Goal: Task Accomplishment & Management: Complete application form

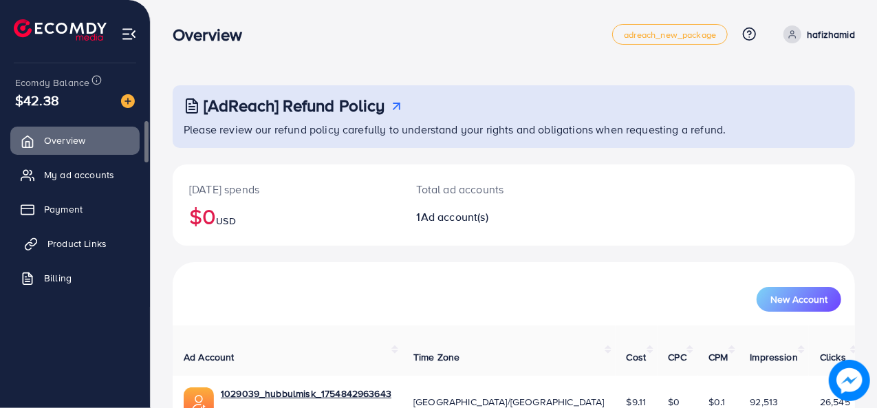
click at [61, 244] on span "Product Links" at bounding box center [76, 244] width 59 height 14
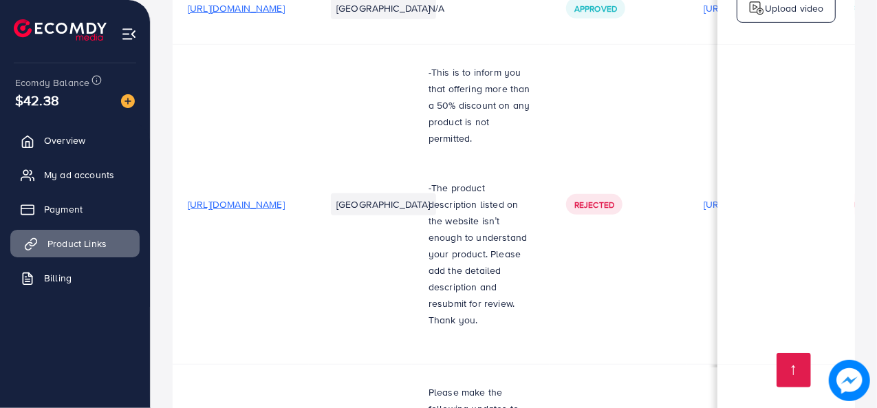
scroll to position [356, 0]
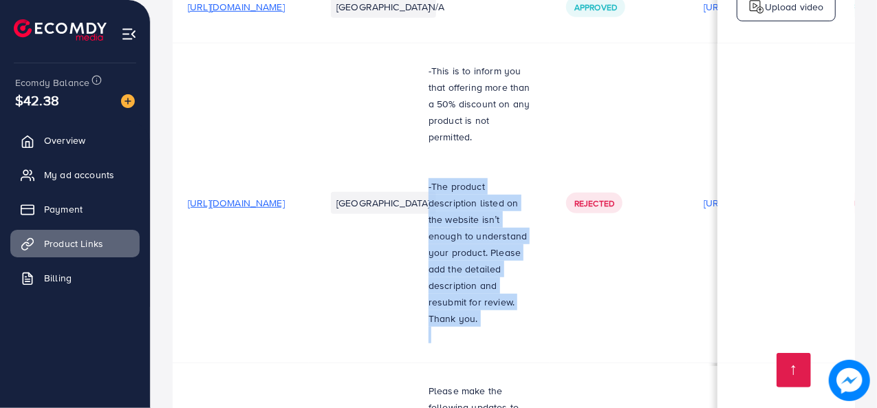
drag, startPoint x: 518, startPoint y: 189, endPoint x: 569, endPoint y: 318, distance: 138.9
click at [549, 318] on td "-This is to inform you that offering more than a 50% discount on any product is…" at bounding box center [481, 203] width 138 height 320
copy p "-The product description listed on the website isn’t enough to understand your …"
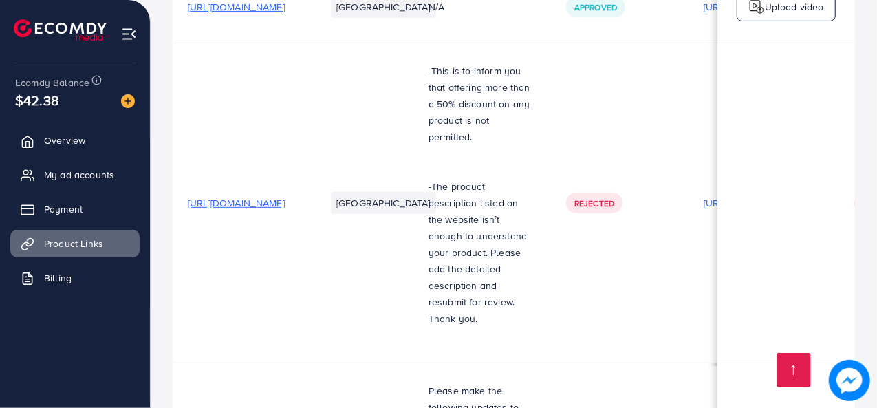
click at [285, 196] on span "[URL][DOMAIN_NAME]" at bounding box center [236, 203] width 97 height 14
click at [614, 201] on span "Rejected" at bounding box center [594, 203] width 40 height 12
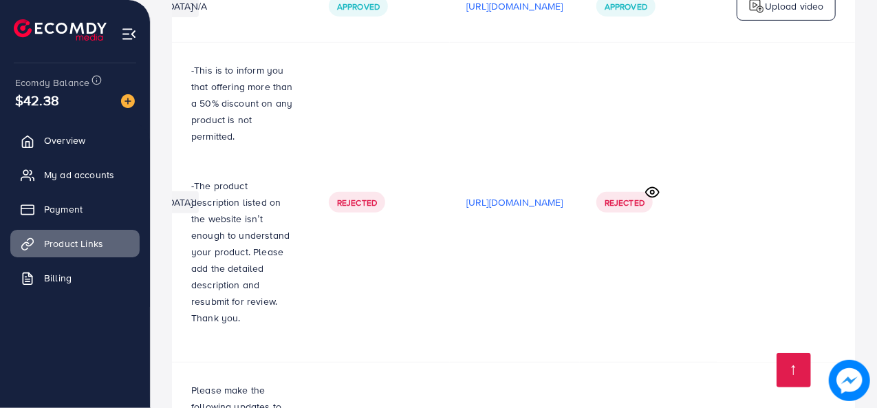
scroll to position [0, 406]
click at [643, 198] on span "Rejected" at bounding box center [624, 203] width 40 height 12
click at [656, 187] on icon at bounding box center [652, 192] width 14 height 14
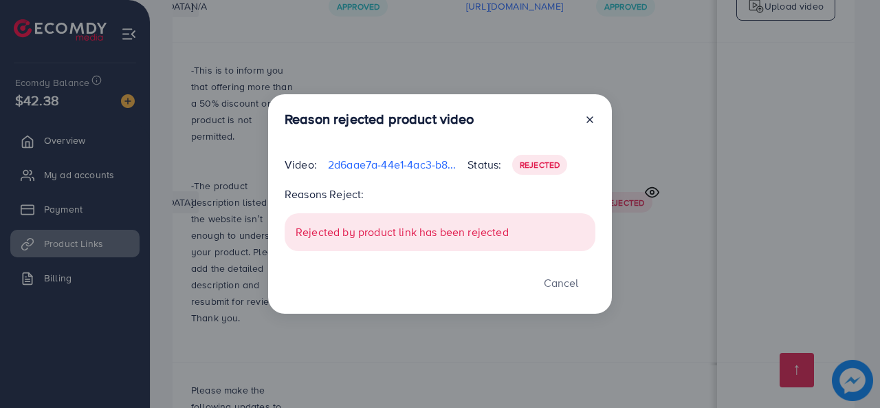
click at [525, 235] on div "Rejected by product link has been rejected" at bounding box center [440, 232] width 311 height 38
click at [548, 278] on button "Cancel" at bounding box center [561, 283] width 69 height 30
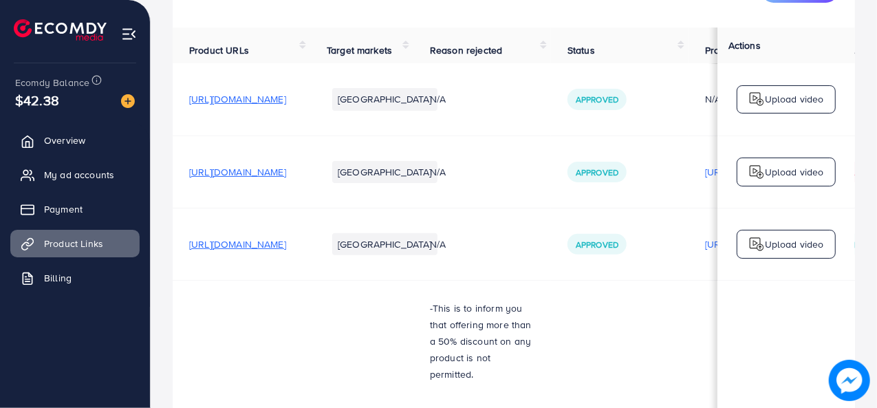
scroll to position [0, 0]
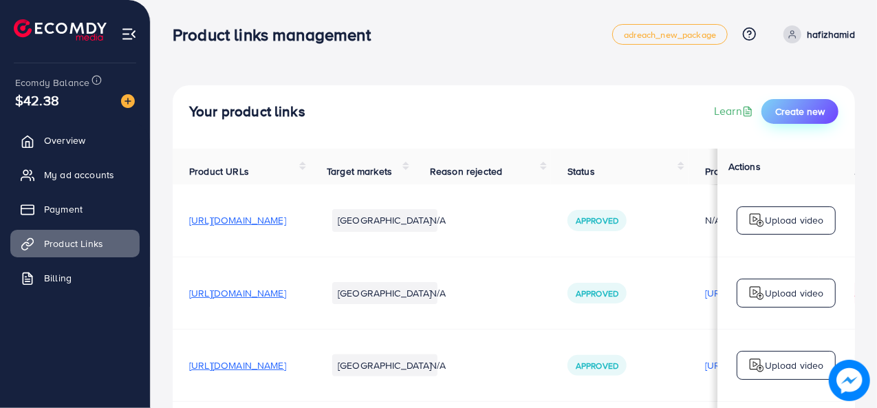
click at [811, 116] on span "Create new" at bounding box center [800, 112] width 50 height 14
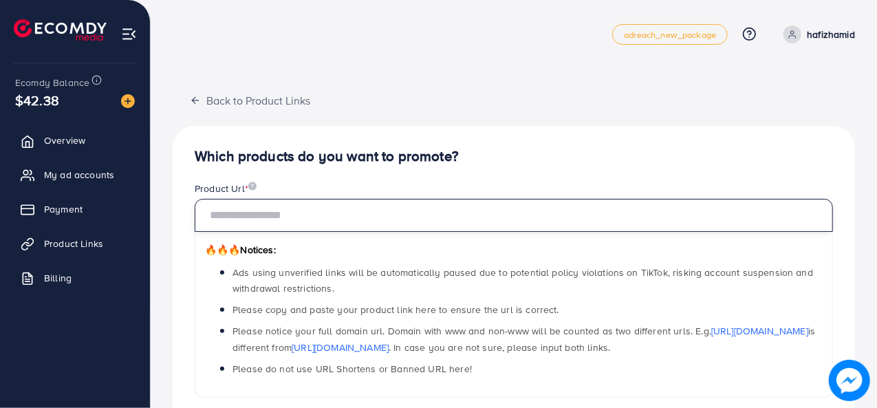
click at [564, 222] on input "text" at bounding box center [514, 215] width 638 height 33
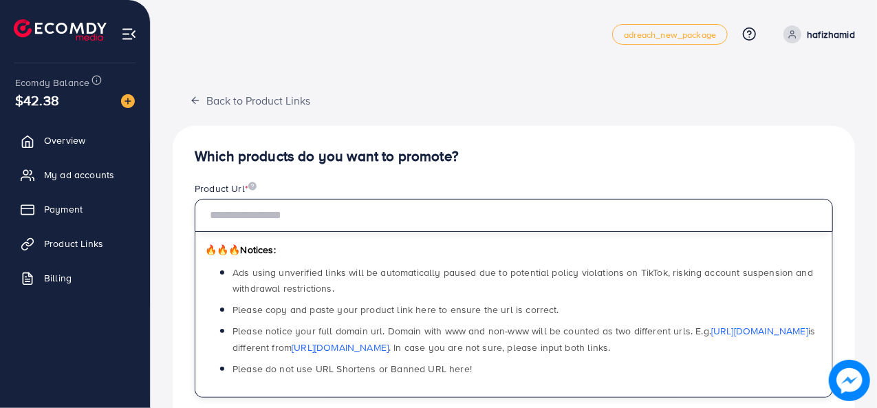
paste input "**********"
type input "**********"
click at [456, 212] on input "text" at bounding box center [514, 215] width 638 height 33
paste input "**********"
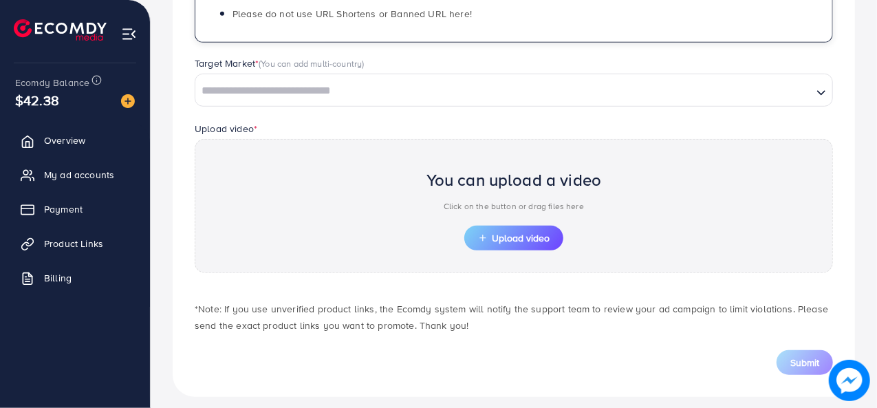
scroll to position [363, 0]
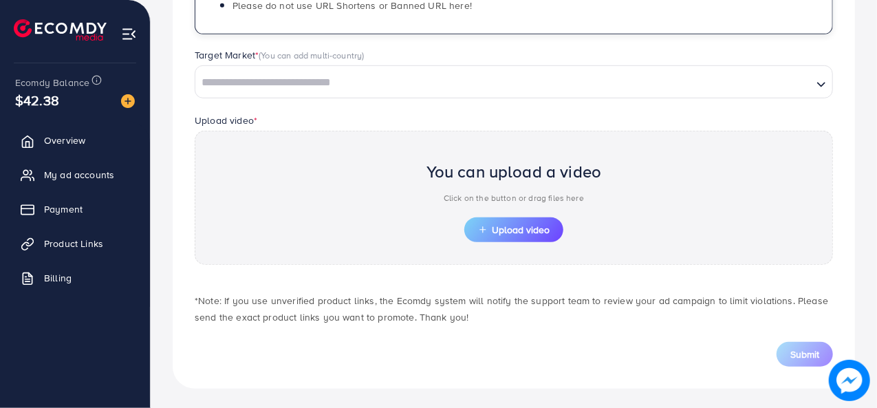
type input "**********"
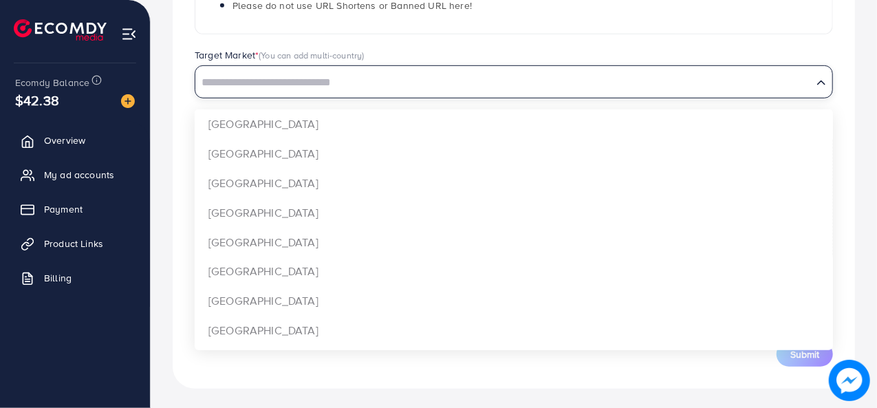
click at [483, 78] on input "Search for option" at bounding box center [504, 82] width 614 height 21
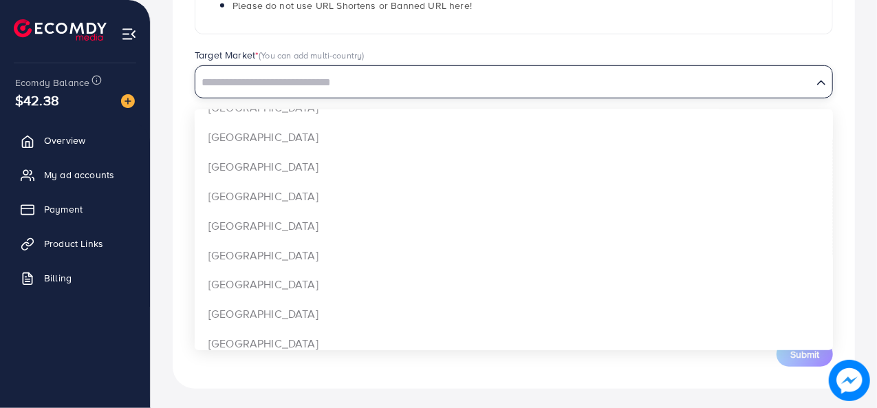
scroll to position [927, 0]
click at [226, 287] on div "**********" at bounding box center [514, 76] width 682 height 626
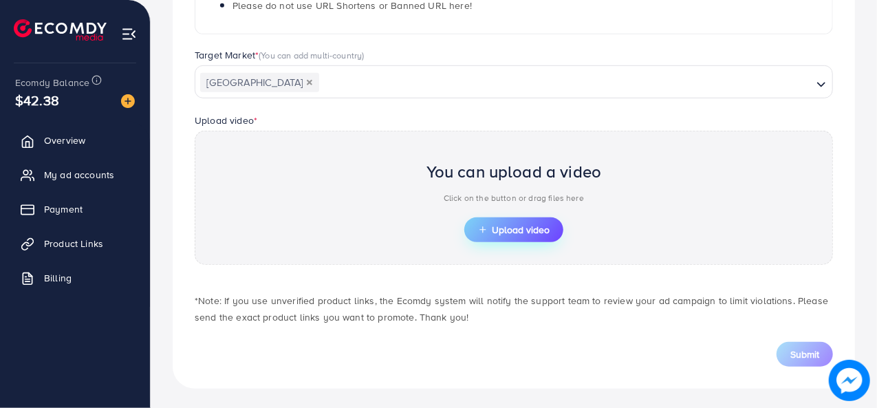
click at [521, 227] on span "Upload video" at bounding box center [514, 230] width 72 height 10
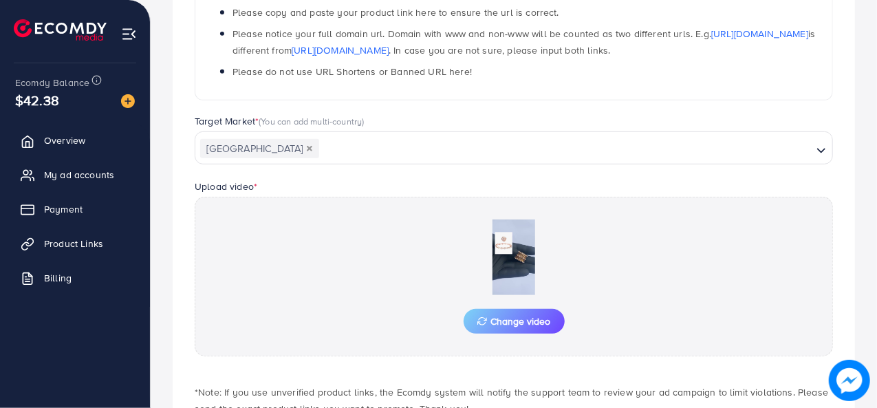
scroll to position [363, 0]
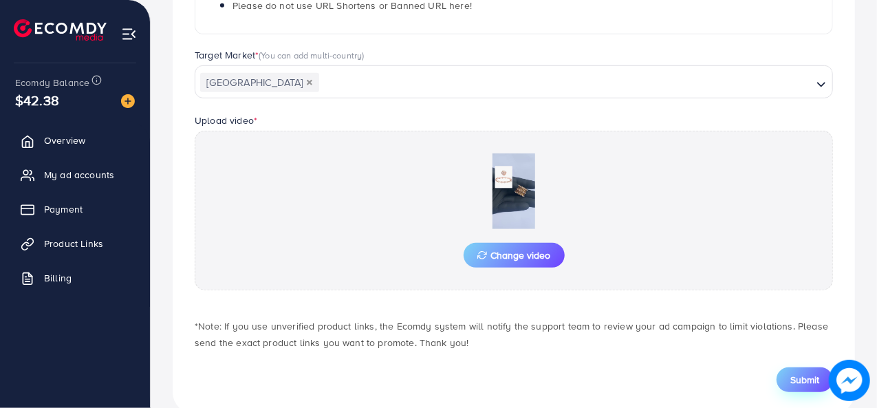
click at [789, 368] on button "Submit" at bounding box center [804, 379] width 56 height 25
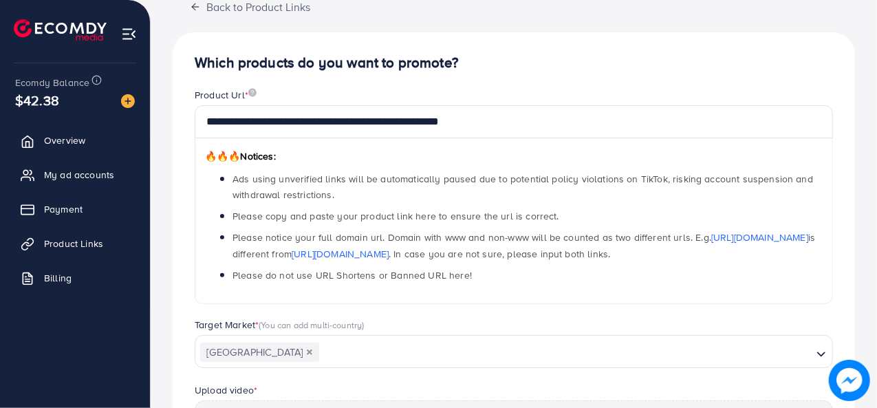
scroll to position [0, 0]
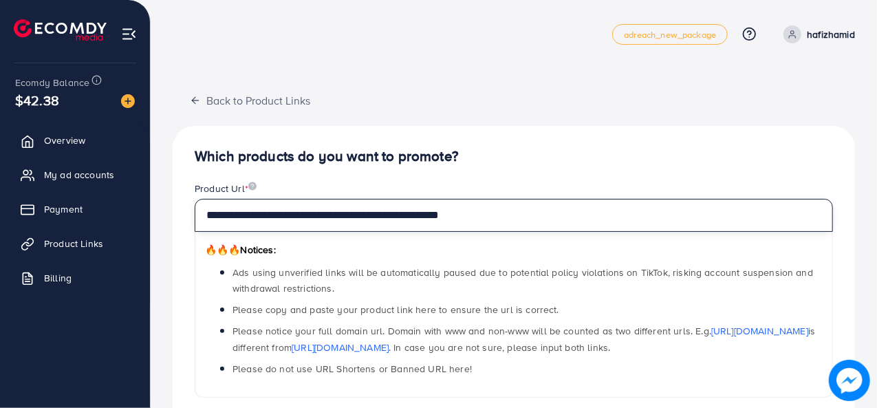
click at [538, 203] on input "**********" at bounding box center [514, 215] width 638 height 33
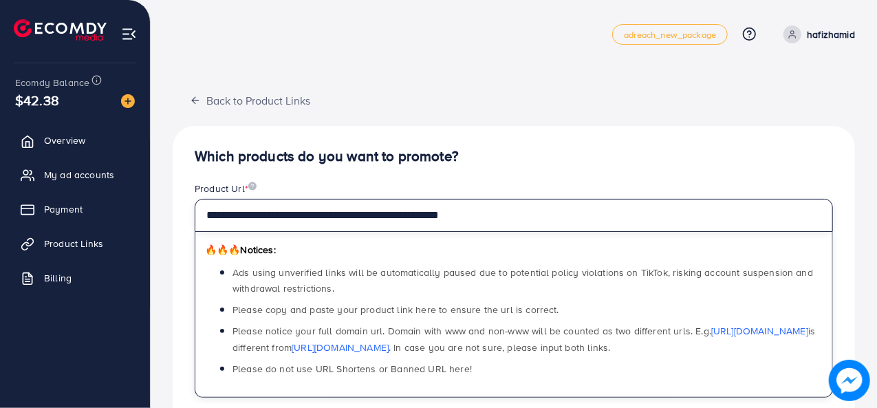
click at [538, 203] on input "**********" at bounding box center [514, 215] width 638 height 33
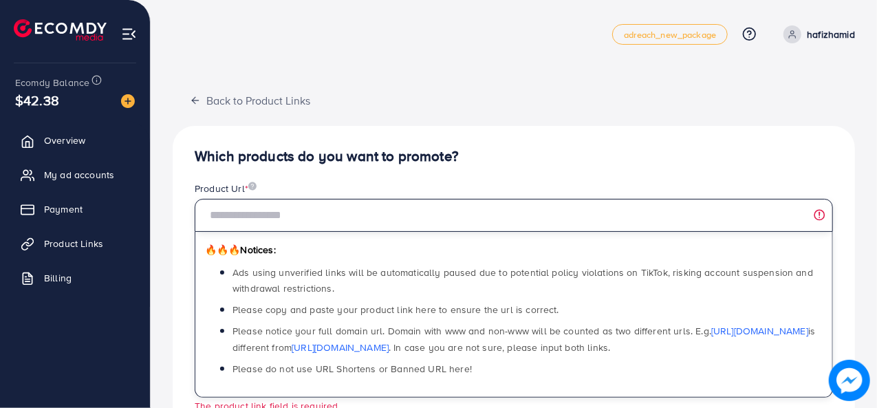
paste input "**********"
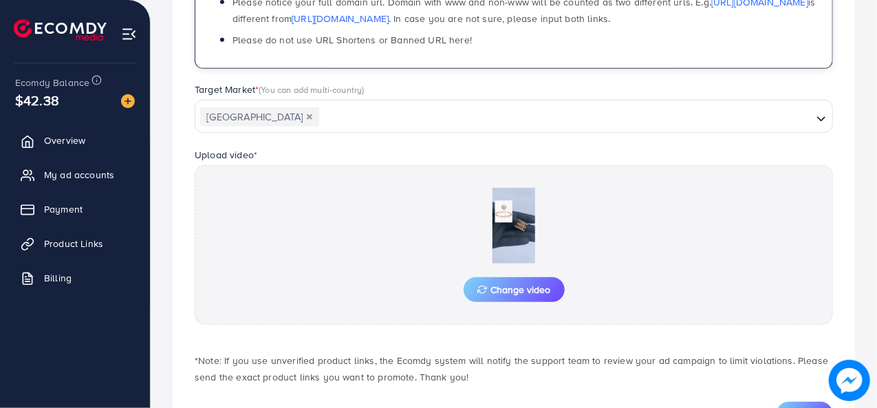
scroll to position [389, 0]
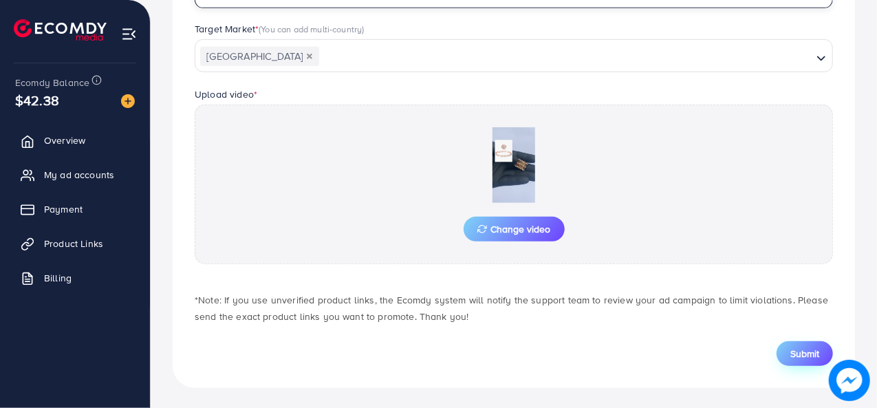
click at [811, 352] on span "Submit" at bounding box center [804, 354] width 29 height 14
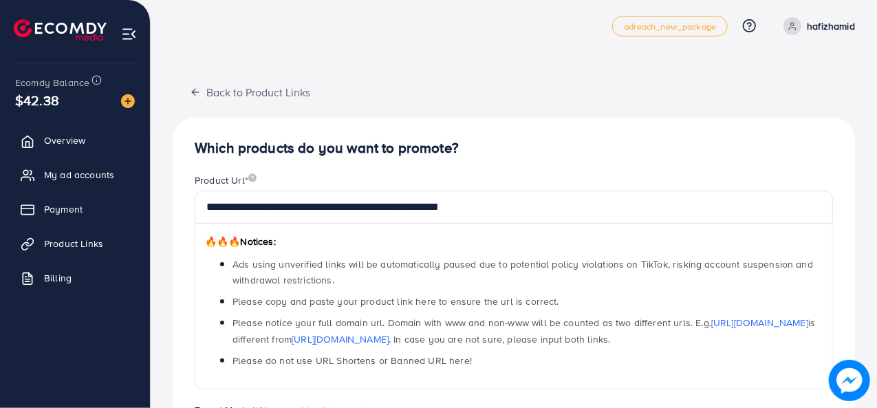
scroll to position [0, 0]
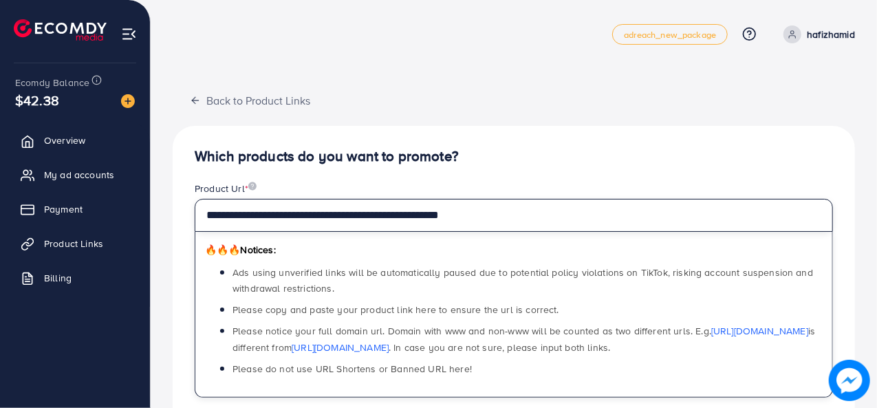
click at [531, 221] on input "**********" at bounding box center [514, 215] width 638 height 33
paste input "**********"
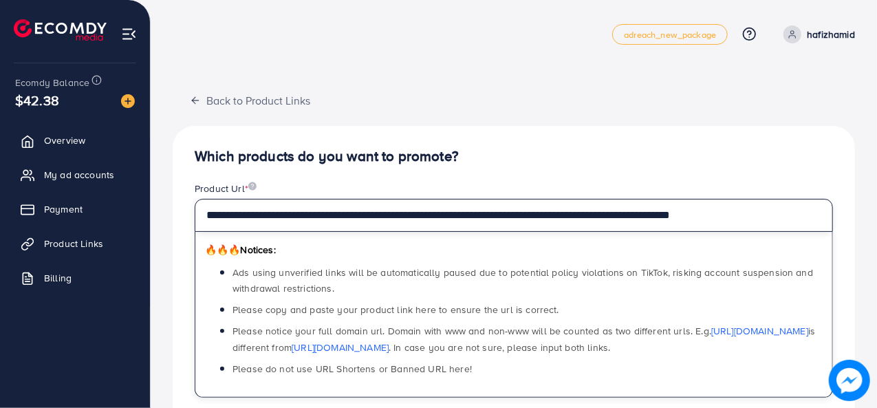
paste input "**********"
type input "**********"
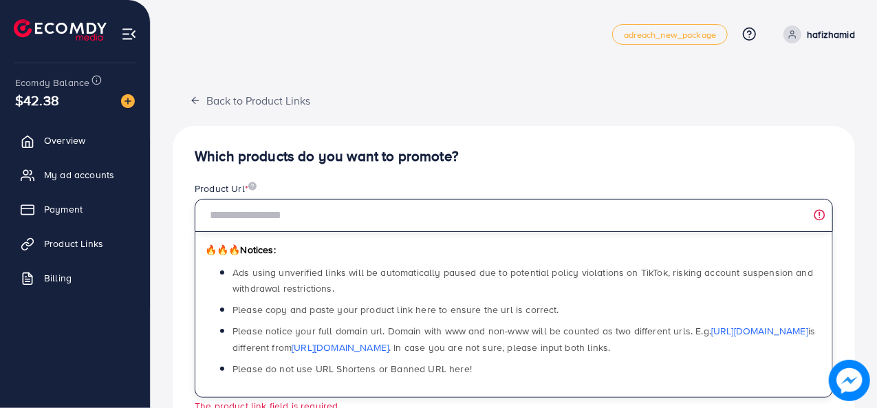
paste input "**********"
type input "**********"
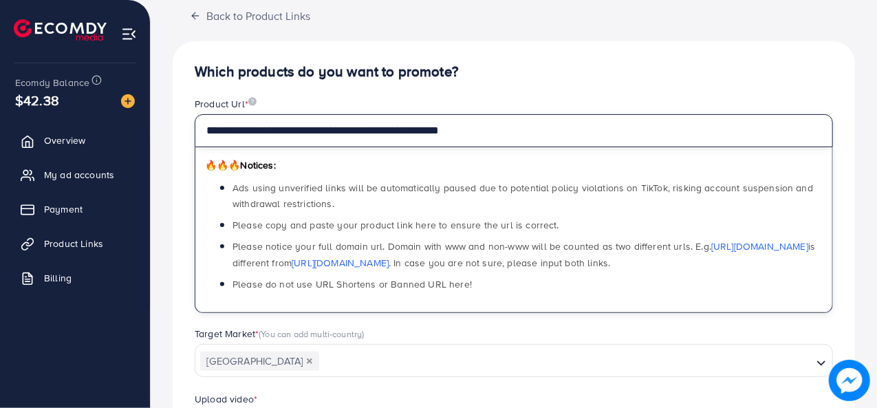
scroll to position [389, 0]
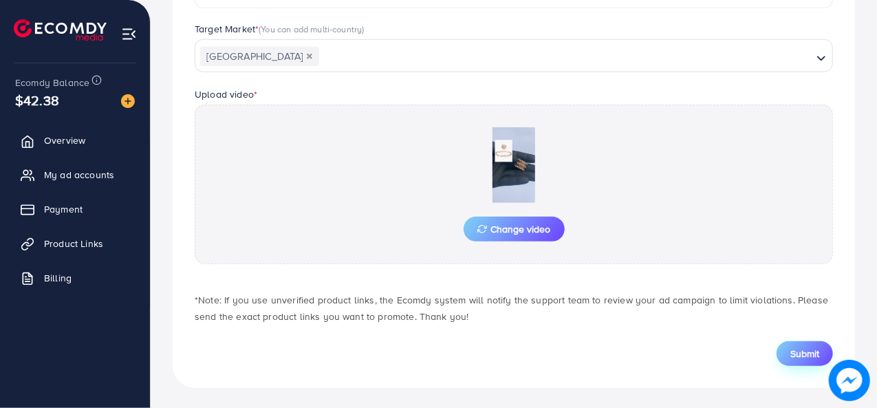
click at [805, 359] on button "Submit" at bounding box center [804, 353] width 56 height 25
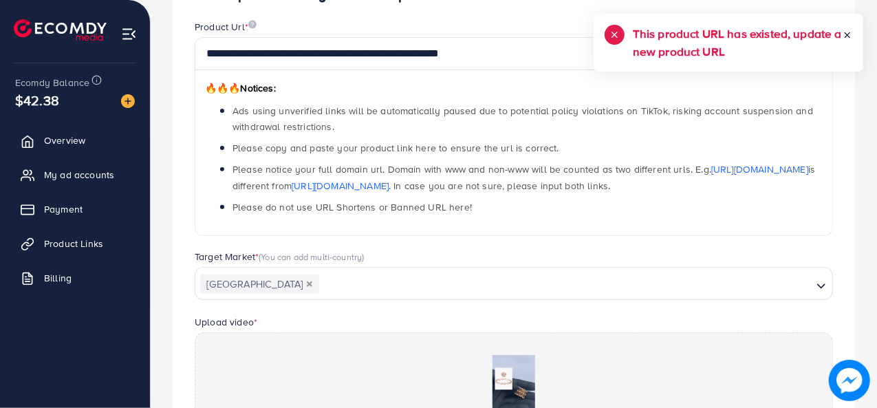
scroll to position [0, 0]
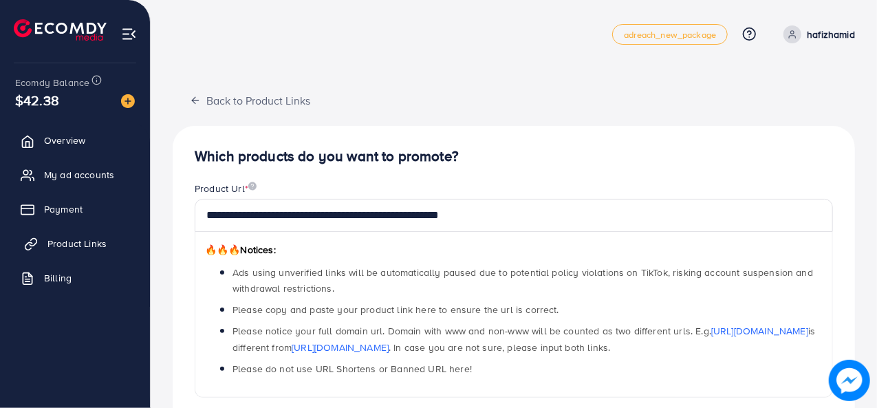
click at [74, 241] on span "Product Links" at bounding box center [76, 244] width 59 height 14
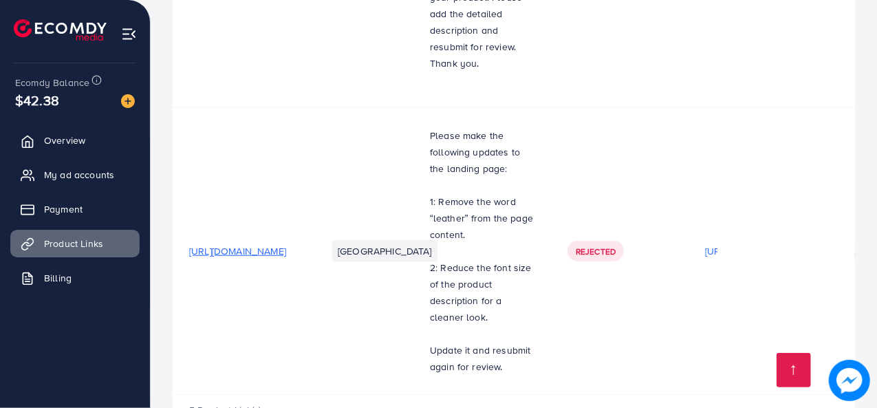
scroll to position [597, 0]
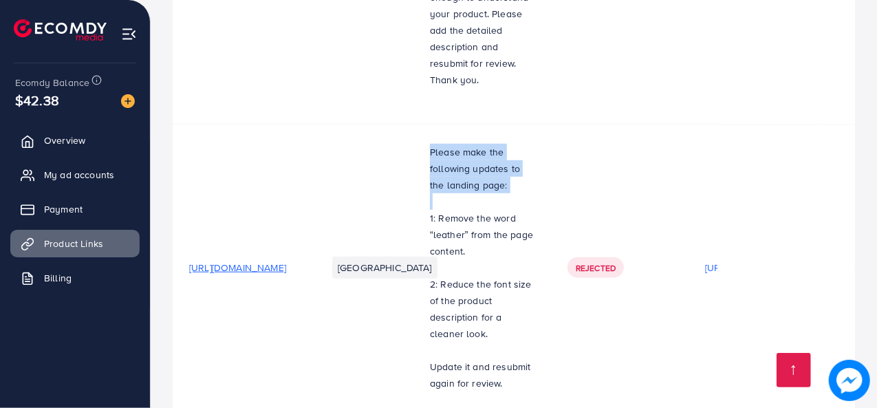
drag, startPoint x: 515, startPoint y: 140, endPoint x: 578, endPoint y: 181, distance: 75.0
click at [551, 181] on td "Please make the following updates to the landing page: 1: Remove the word “leat…" at bounding box center [482, 267] width 138 height 287
copy p "Please make the following updates to the landing page:"
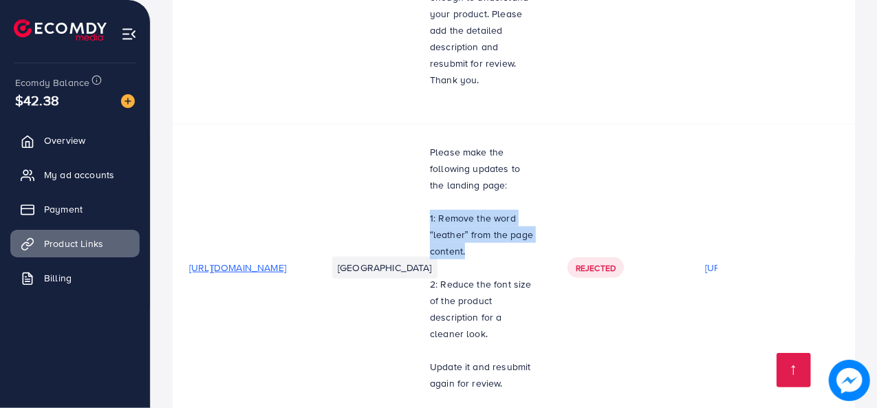
drag, startPoint x: 519, startPoint y: 206, endPoint x: 573, endPoint y: 246, distance: 67.4
click at [551, 246] on td "Please make the following updates to the landing page: 1: Remove the word “leat…" at bounding box center [482, 267] width 138 height 287
copy p "1: Remove the word “leather” from the page content."
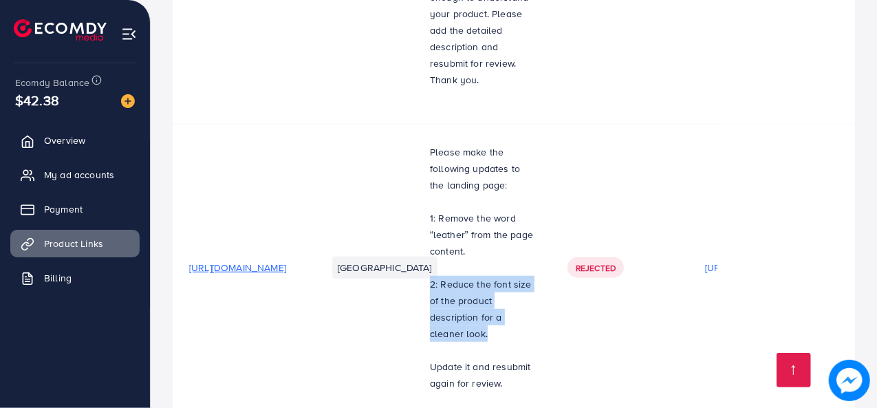
drag, startPoint x: 518, startPoint y: 271, endPoint x: 623, endPoint y: 307, distance: 111.1
click at [551, 307] on td "Please make the following updates to the landing page: 1: Remove the word “leat…" at bounding box center [482, 267] width 138 height 287
copy p "2: Reduce the font size of the product description for a cleaner look."
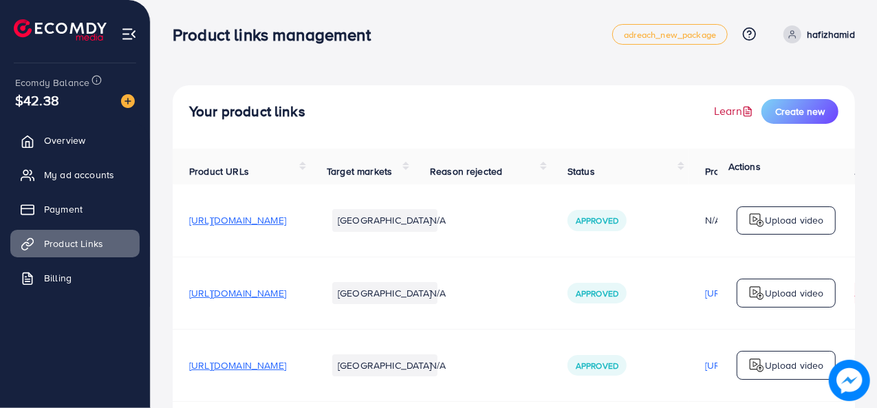
click at [738, 109] on link "Learn" at bounding box center [735, 111] width 42 height 16
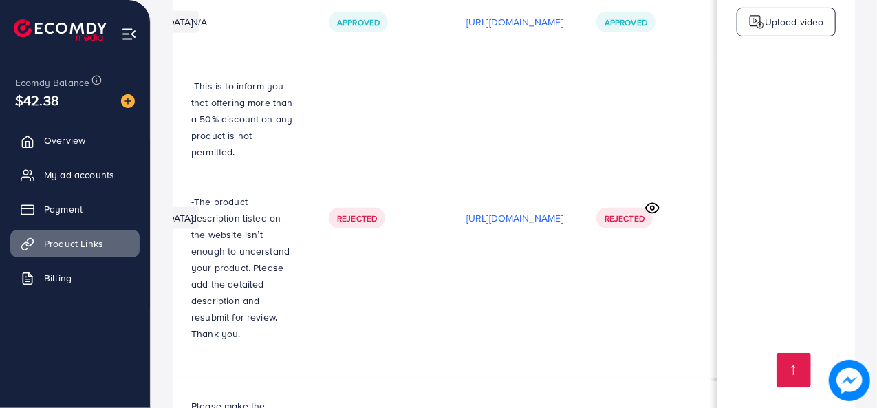
scroll to position [0, 406]
click at [511, 212] on p "[URL][DOMAIN_NAME]" at bounding box center [514, 218] width 97 height 17
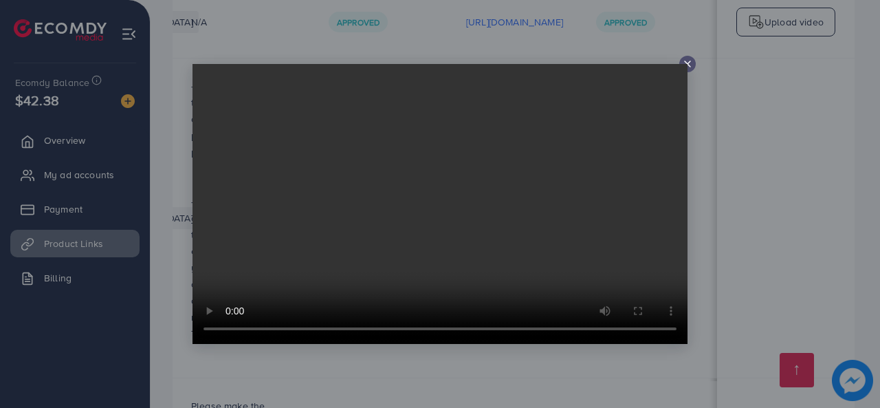
click at [690, 63] on icon at bounding box center [687, 63] width 11 height 11
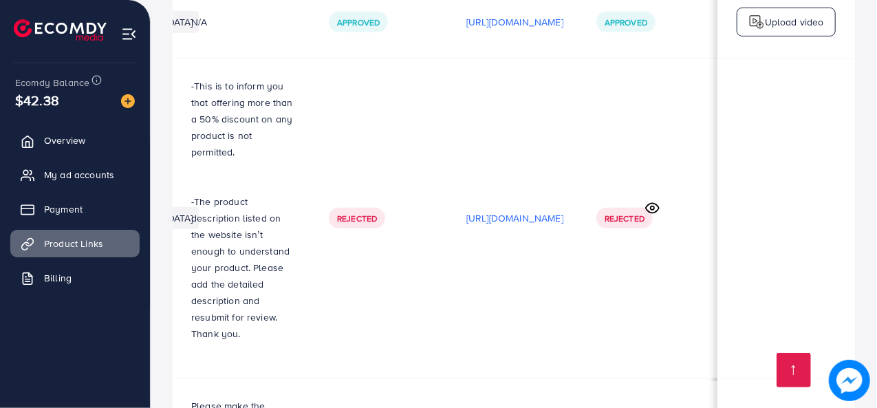
scroll to position [0, 228]
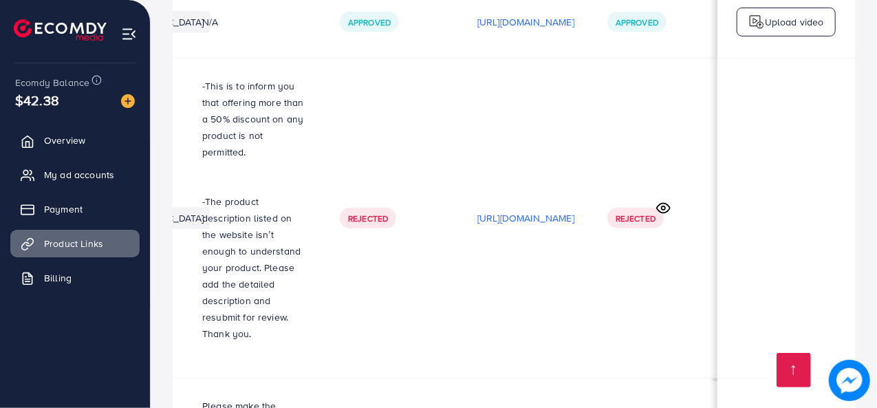
click at [388, 218] on span "Rejected" at bounding box center [368, 218] width 40 height 12
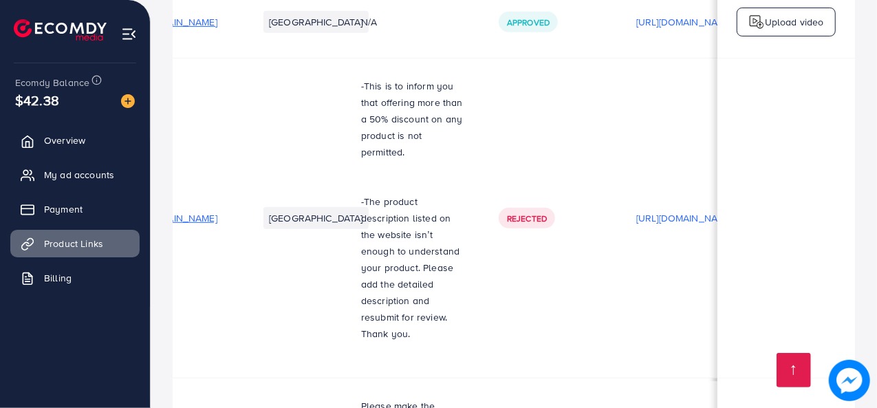
scroll to position [0, 0]
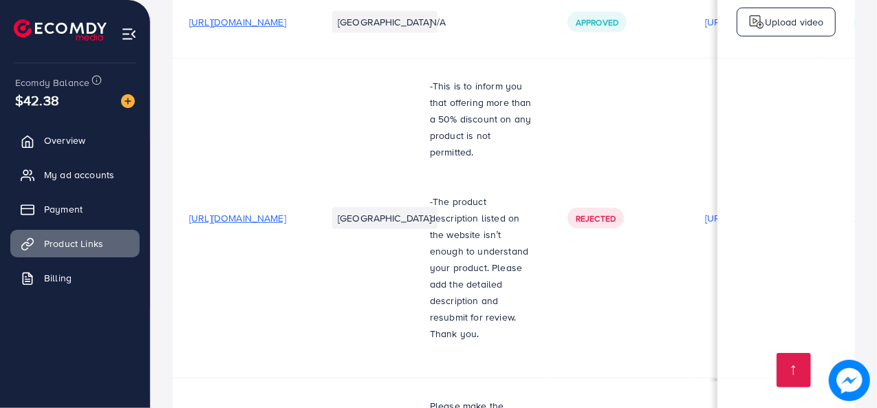
click at [238, 219] on span "[URL][DOMAIN_NAME]" at bounding box center [237, 218] width 97 height 14
click at [303, 98] on td "[URL][DOMAIN_NAME]" at bounding box center [242, 218] width 138 height 320
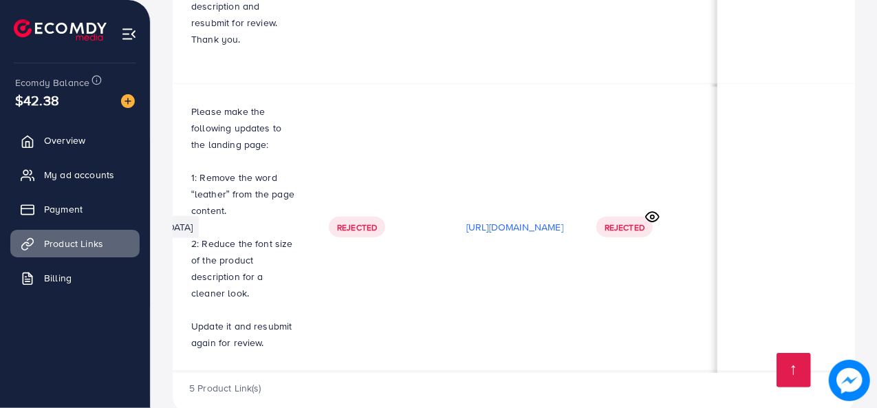
scroll to position [2, 0]
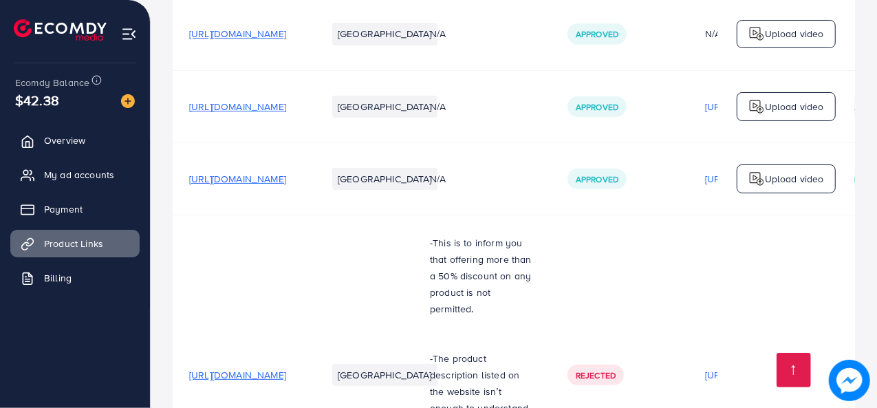
scroll to position [193, 0]
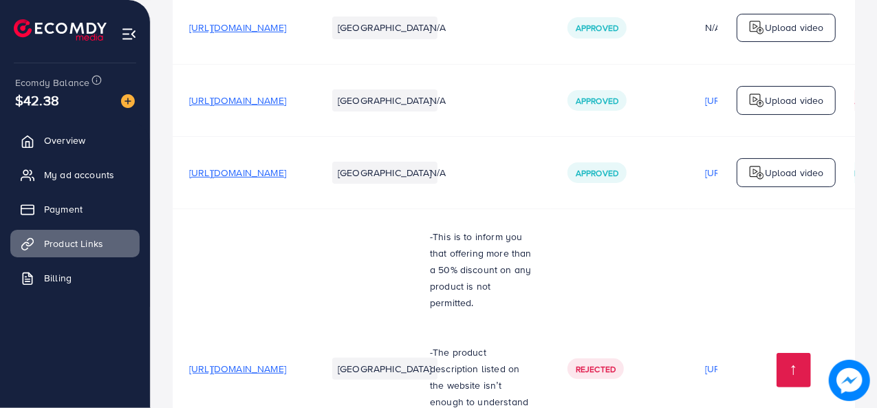
click at [534, 278] on p "-This is to inform you that offering more than a 50% discount on any product is…" at bounding box center [482, 269] width 105 height 83
click at [534, 274] on p "-This is to inform you that offering more than a 50% discount on any product is…" at bounding box center [482, 269] width 105 height 83
click at [534, 281] on p "-This is to inform you that offering more than a 50% discount on any product is…" at bounding box center [482, 269] width 105 height 83
click at [534, 273] on p "-This is to inform you that offering more than a 50% discount on any product is…" at bounding box center [482, 269] width 105 height 83
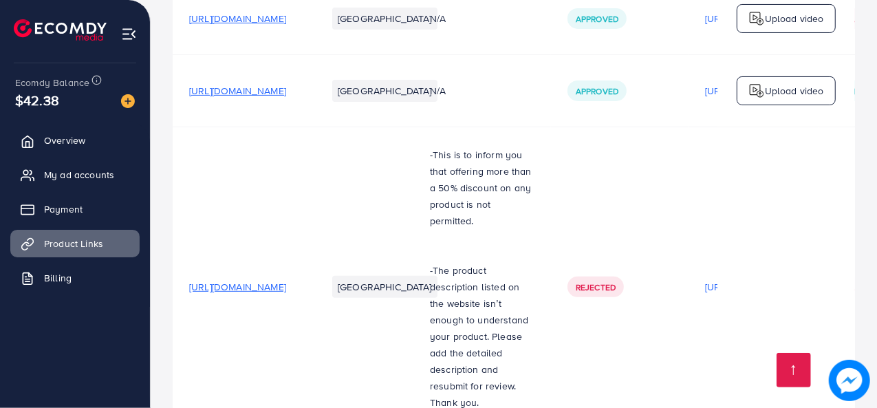
scroll to position [275, 0]
click at [534, 324] on p "-The product description listed on the website isn’t enough to understand your …" at bounding box center [482, 335] width 105 height 149
click at [534, 323] on p "-The product description listed on the website isn’t enough to understand your …" at bounding box center [482, 335] width 105 height 149
click at [615, 286] on span "Rejected" at bounding box center [596, 287] width 40 height 12
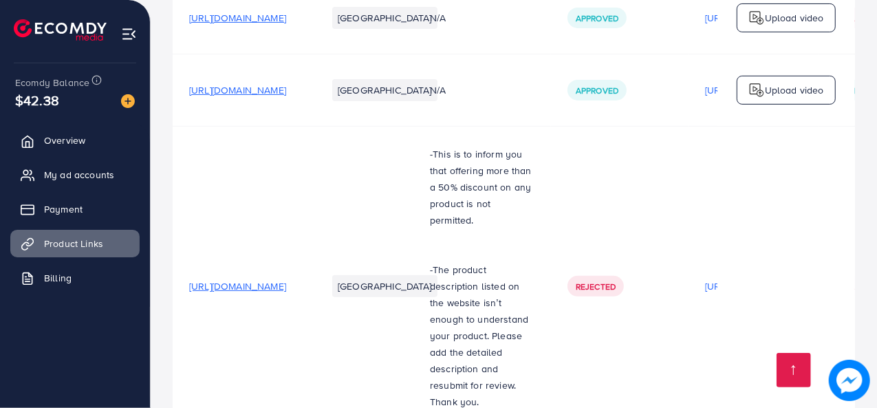
click at [722, 292] on td at bounding box center [786, 287] width 138 height 320
click at [615, 287] on span "Rejected" at bounding box center [596, 287] width 40 height 12
click at [615, 281] on span "Rejected" at bounding box center [596, 287] width 40 height 12
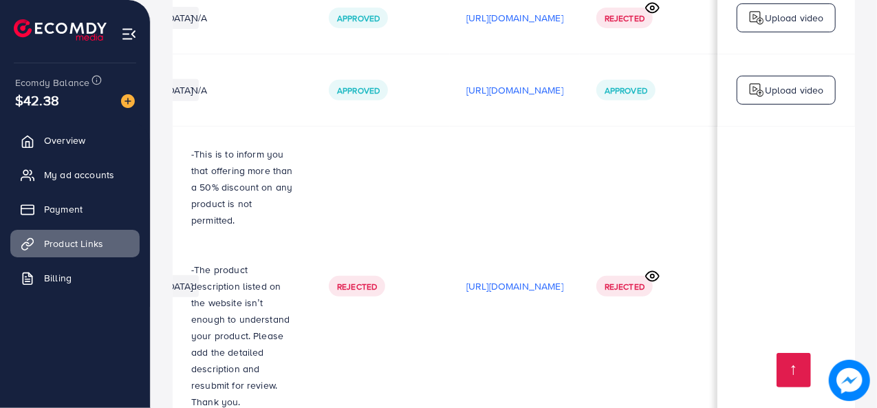
scroll to position [0, 406]
click at [646, 276] on icon at bounding box center [652, 276] width 14 height 14
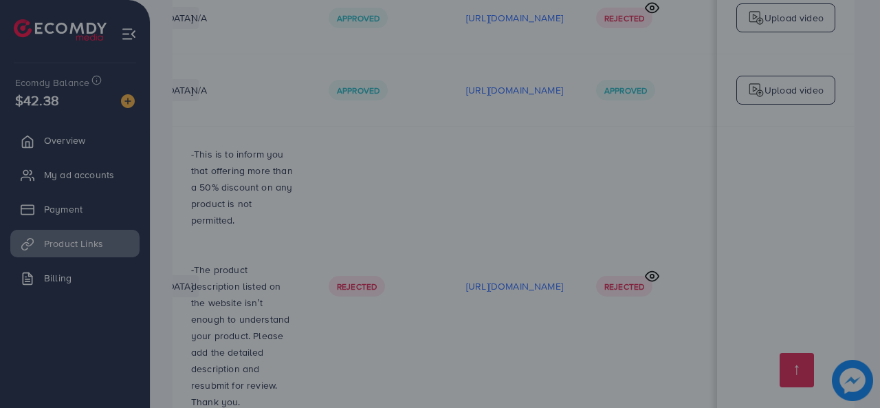
click at [657, 268] on div "Reason rejected product video Video: 2d6aae7a-44e1-4ac3-b838-be24eabe7955-17569…" at bounding box center [440, 204] width 880 height 408
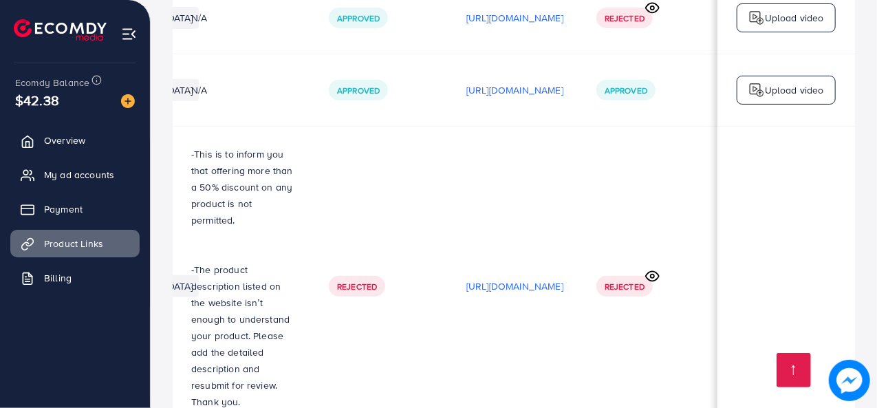
click at [653, 274] on icon at bounding box center [652, 276] width 14 height 14
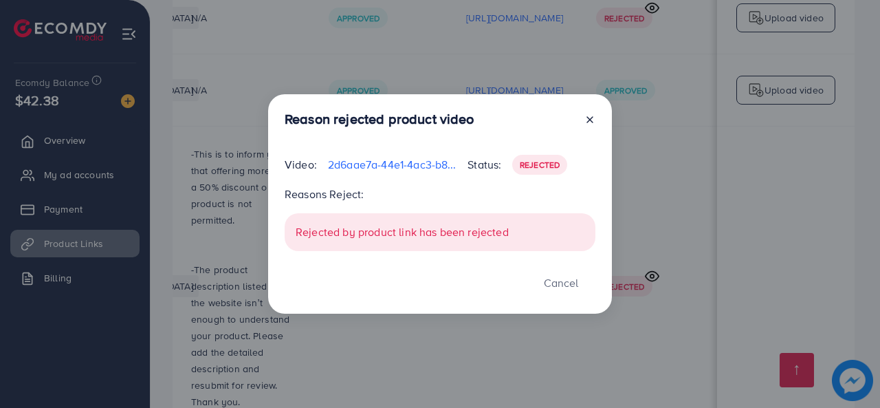
click at [472, 165] on p "Status:" at bounding box center [485, 164] width 34 height 17
click at [330, 231] on div "Rejected by product link has been rejected" at bounding box center [440, 232] width 311 height 38
click at [365, 234] on div "Rejected by product link has been rejected" at bounding box center [440, 232] width 311 height 38
click at [309, 98] on div "Reason rejected product video Video: 2d6aae7a-44e1-4ac3-b838-be24eabe7955-17569…" at bounding box center [440, 204] width 344 height 220
click at [319, 105] on div "Reason rejected product video Video: 2d6aae7a-44e1-4ac3-b838-be24eabe7955-17569…" at bounding box center [440, 204] width 344 height 220
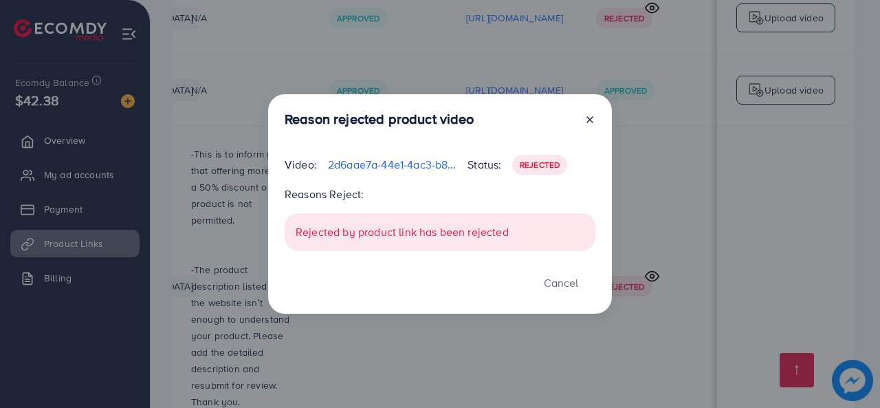
click at [325, 149] on div "Reason rejected product video Video: 2d6aae7a-44e1-4ac3-b838-be24eabe7955-17569…" at bounding box center [440, 204] width 344 height 220
click at [323, 138] on div "Reason rejected product video Video: 2d6aae7a-44e1-4ac3-b838-be24eabe7955-17569…" at bounding box center [440, 204] width 344 height 220
click at [531, 160] on span "Rejected" at bounding box center [540, 165] width 40 height 12
click at [536, 168] on span "Rejected" at bounding box center [540, 165] width 40 height 12
click at [590, 121] on icon at bounding box center [590, 119] width 11 height 11
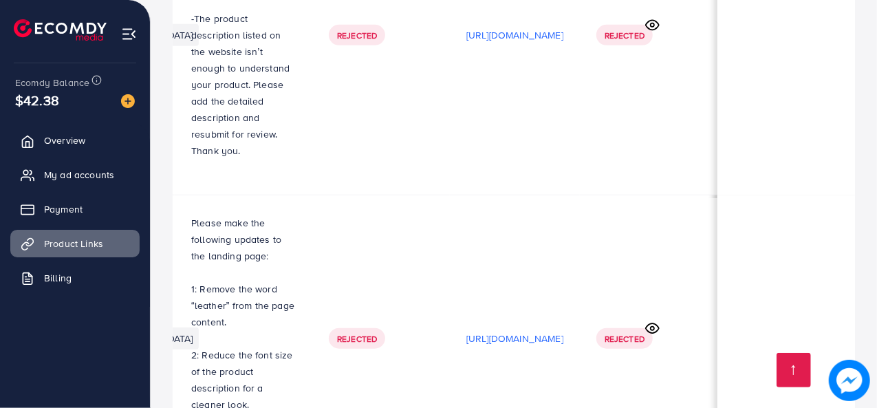
scroll to position [635, 0]
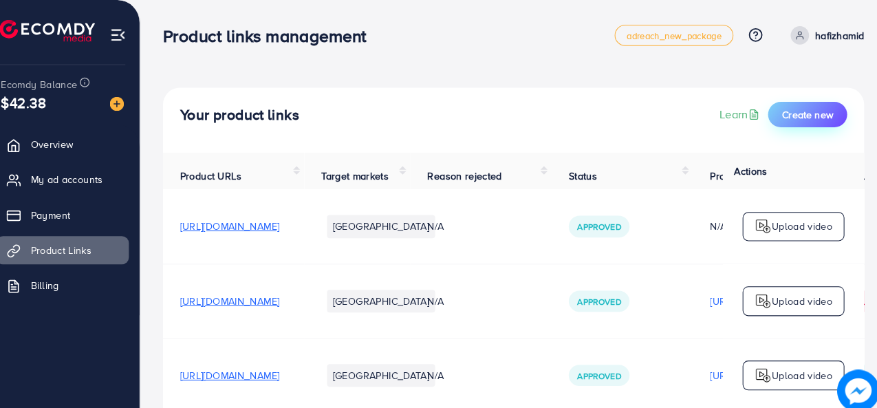
click at [813, 117] on span "Create new" at bounding box center [800, 112] width 50 height 14
